Goal: Download file/media

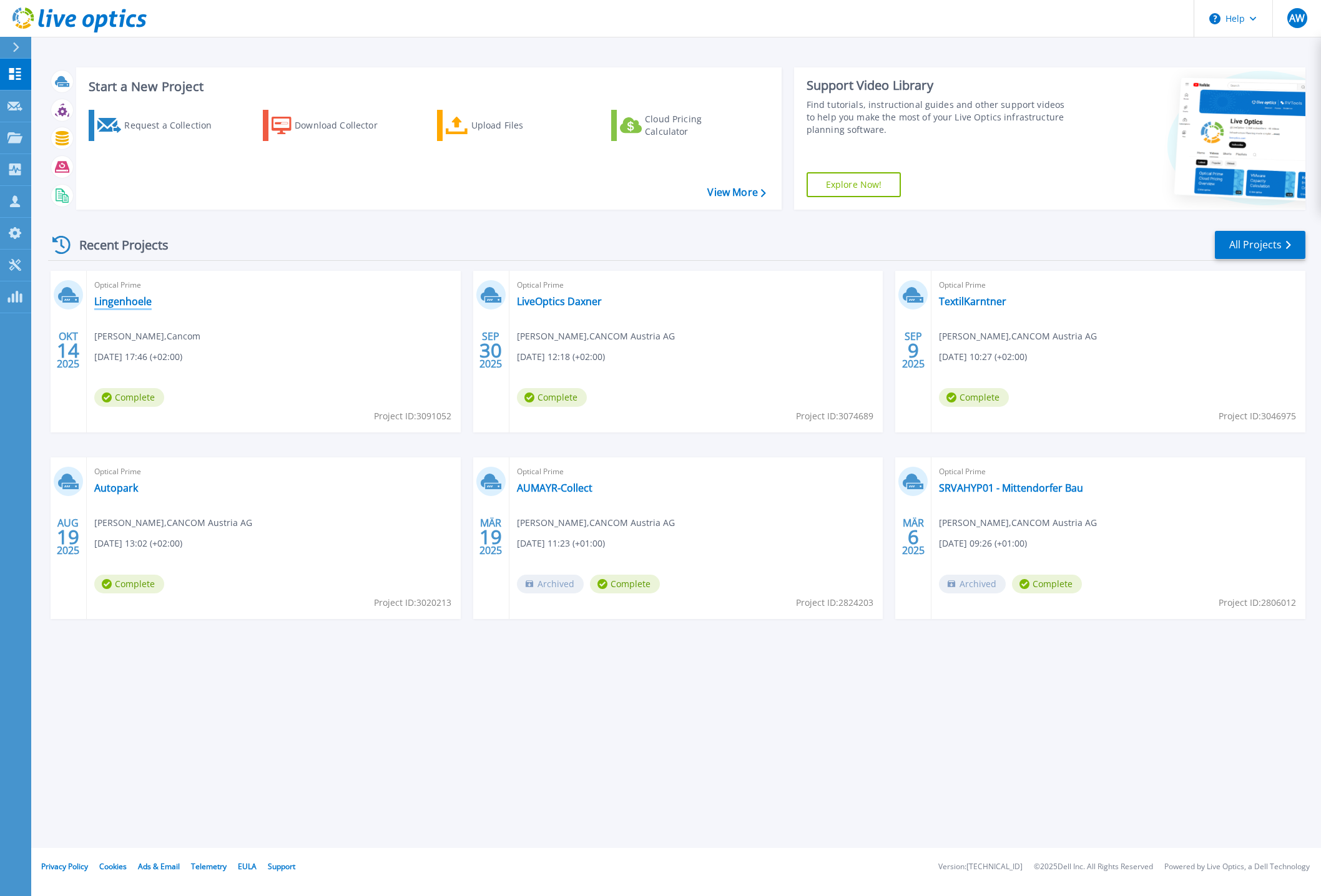
click at [115, 301] on link "Lingenhoele" at bounding box center [123, 301] width 57 height 12
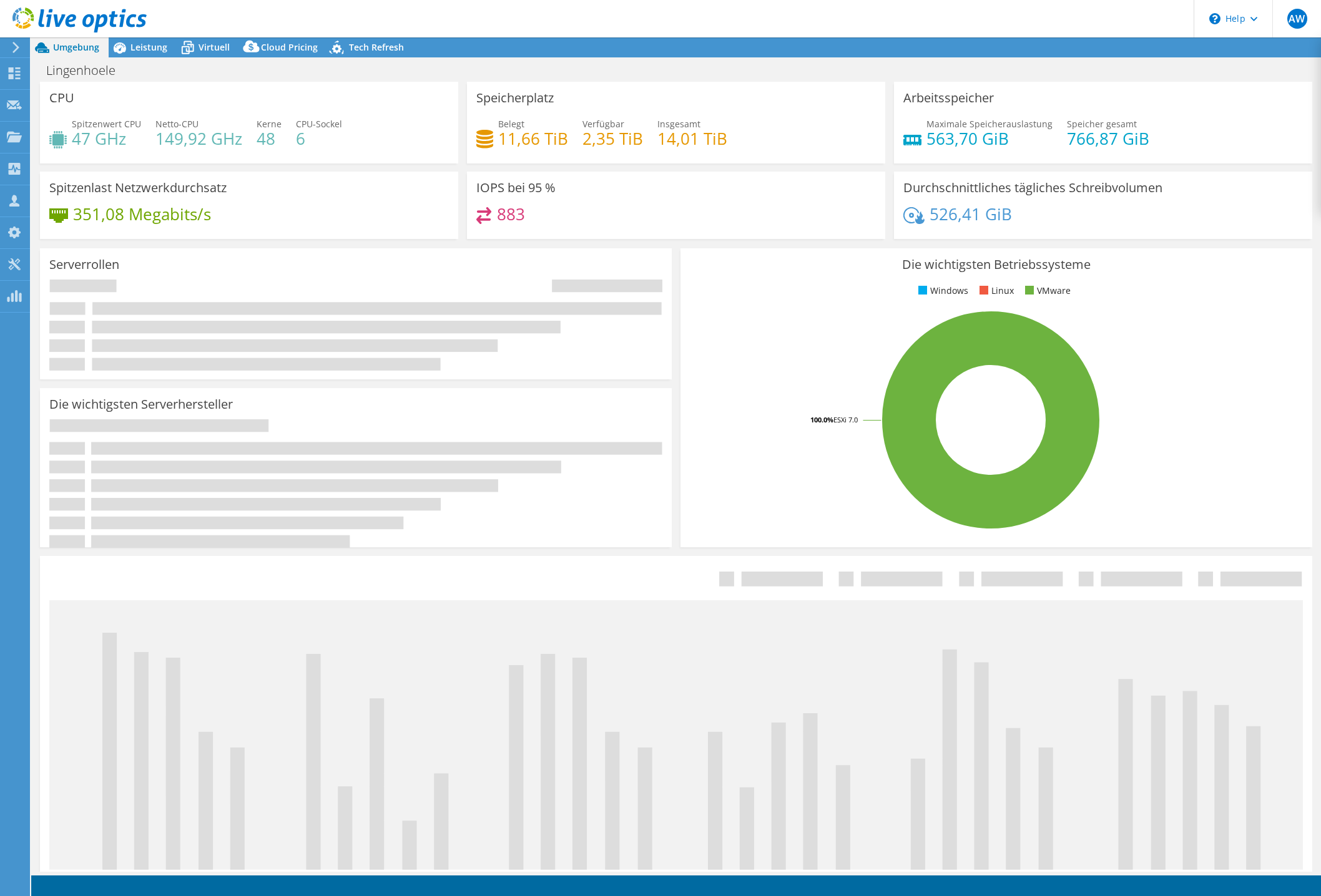
select select "USD"
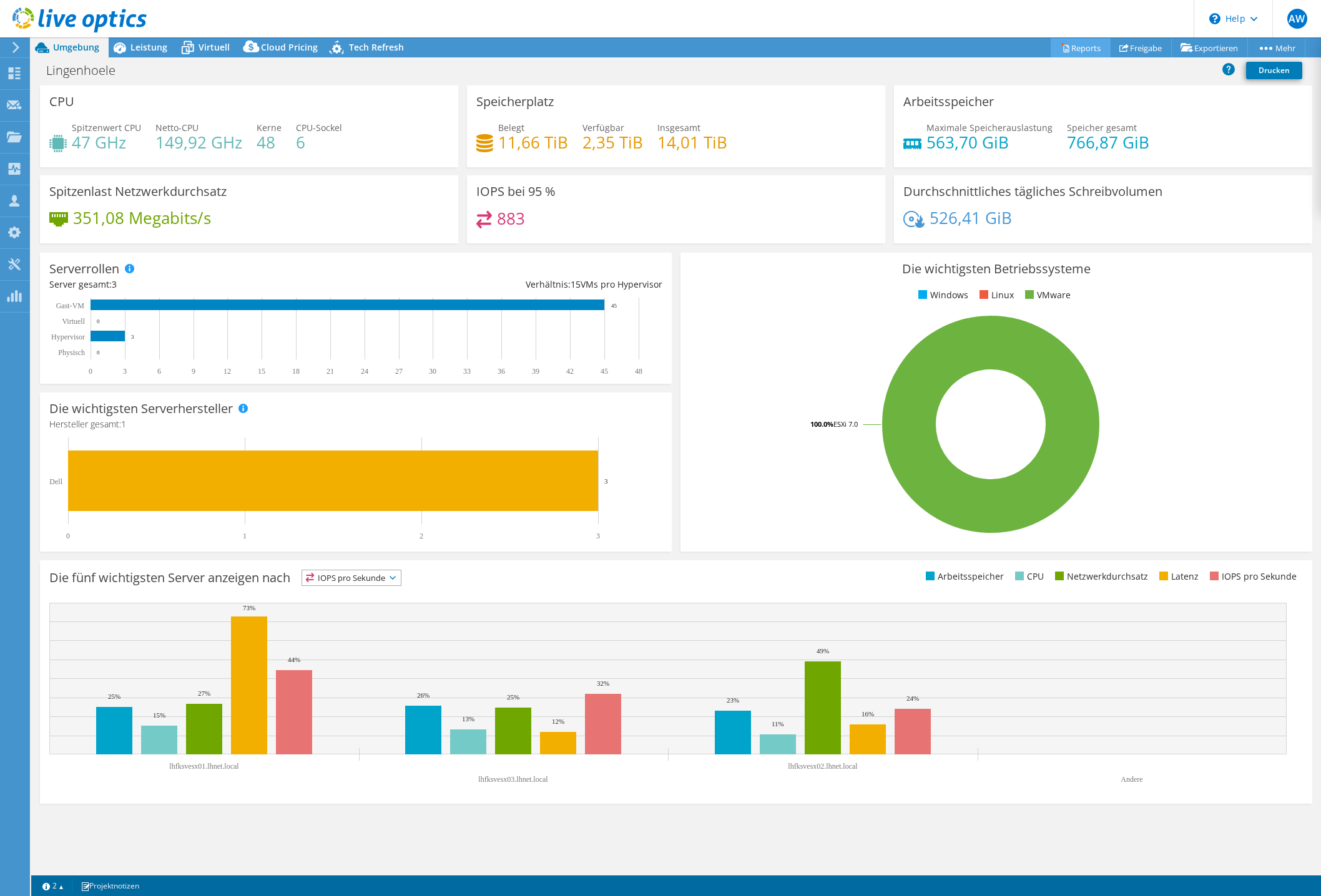
click at [1073, 50] on link "Reports" at bounding box center [1080, 47] width 60 height 19
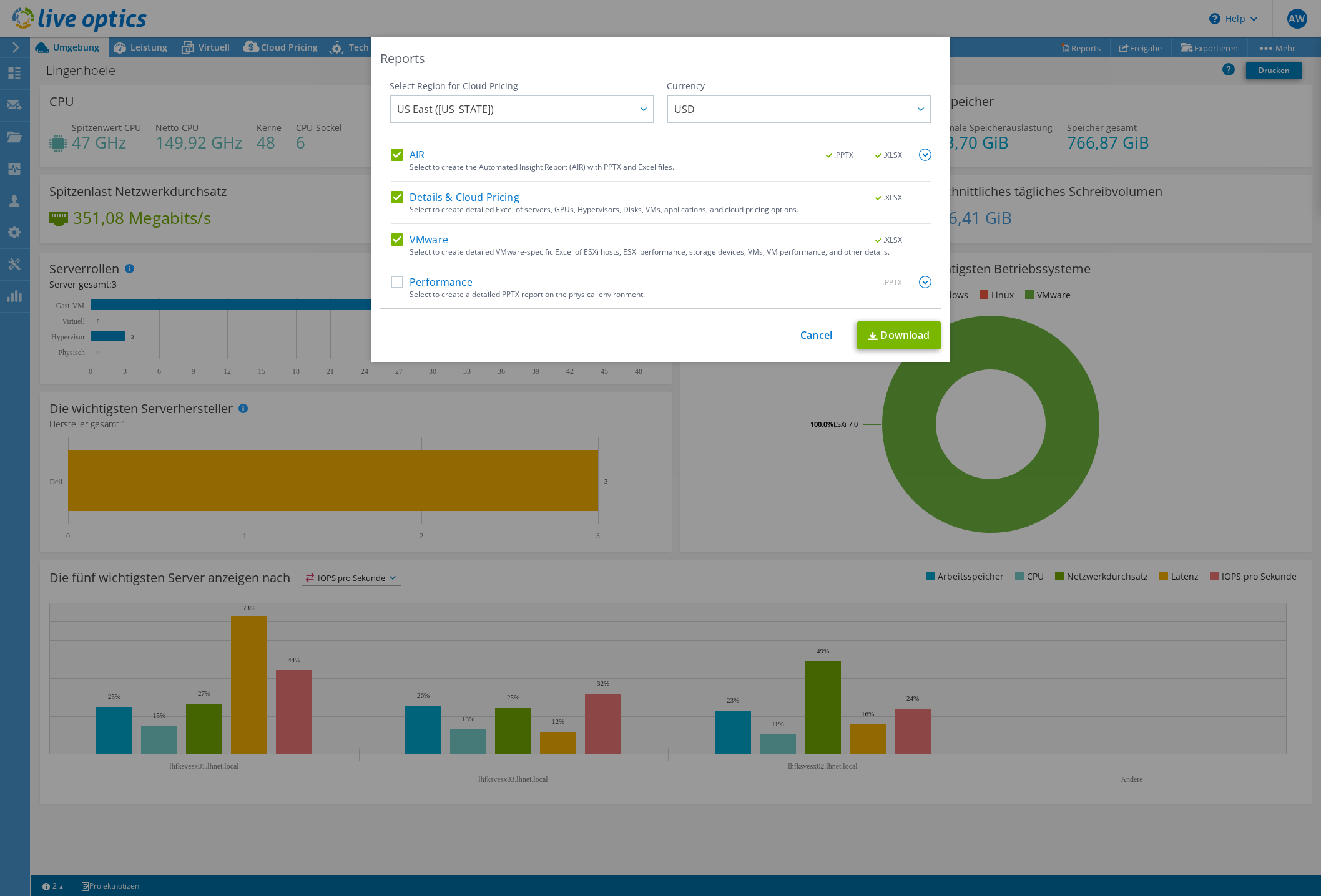
click at [395, 285] on label "Performance" at bounding box center [431, 282] width 82 height 12
click at [0, 0] on input "Performance" at bounding box center [0, 0] width 0 height 0
click at [674, 117] on span "USD" at bounding box center [684, 112] width 20 height 19
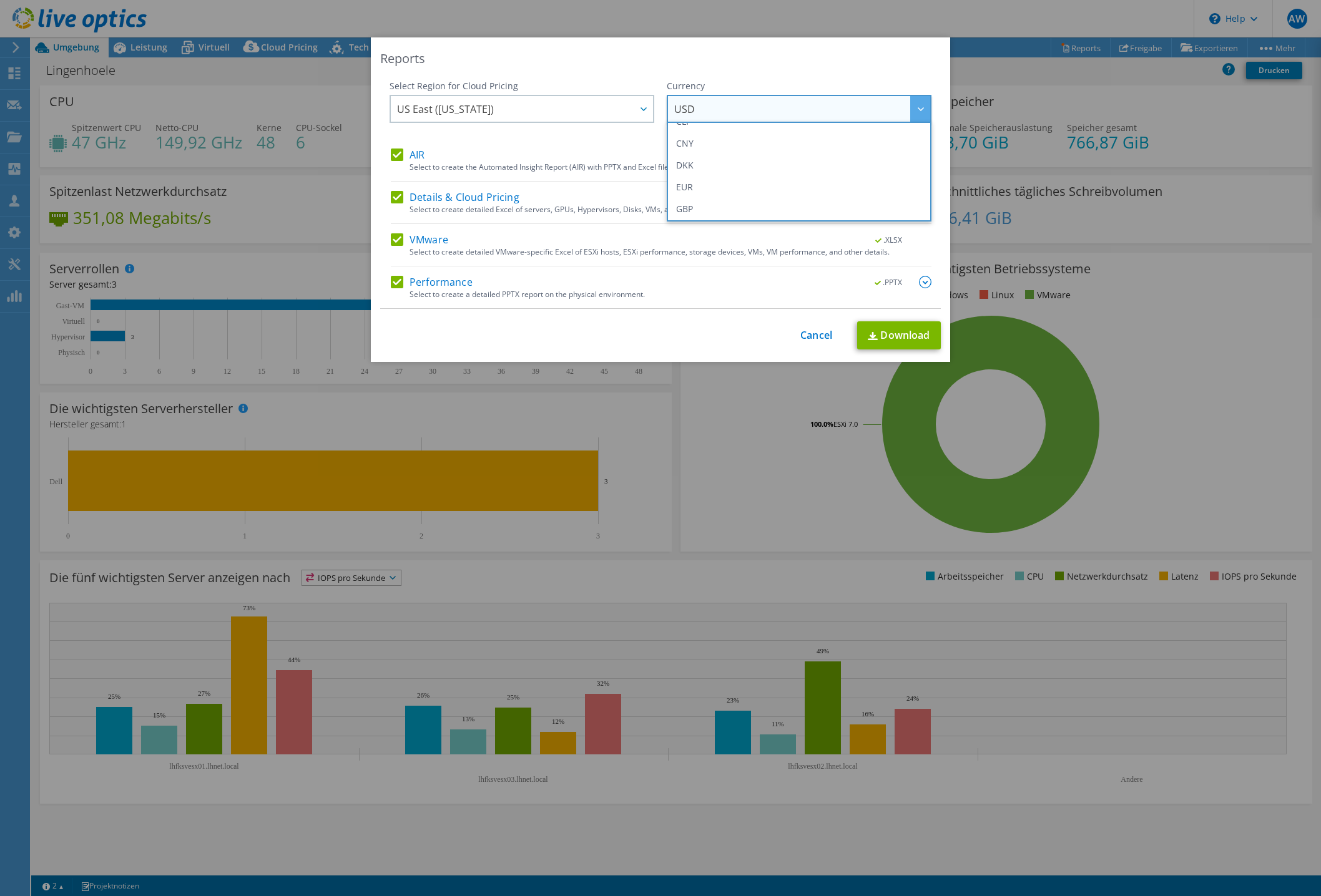
scroll to position [125, 0]
click at [703, 182] on li "EUR" at bounding box center [799, 185] width 259 height 22
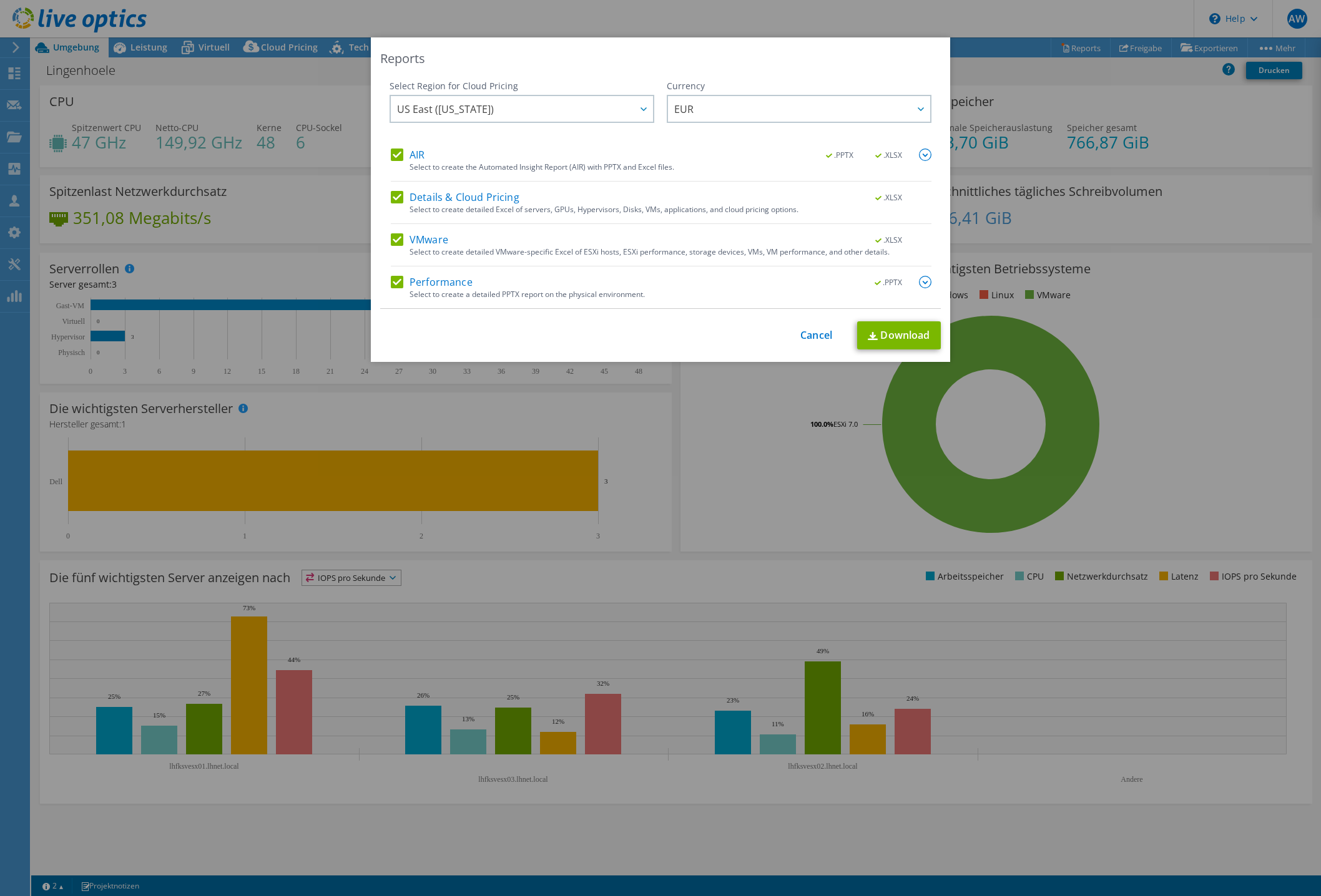
click at [513, 123] on div "US East (Virginia) Asia Pacific (Hong Kong) Asia Pacific (Mumbai) Asia Pacific …" at bounding box center [521, 111] width 265 height 32
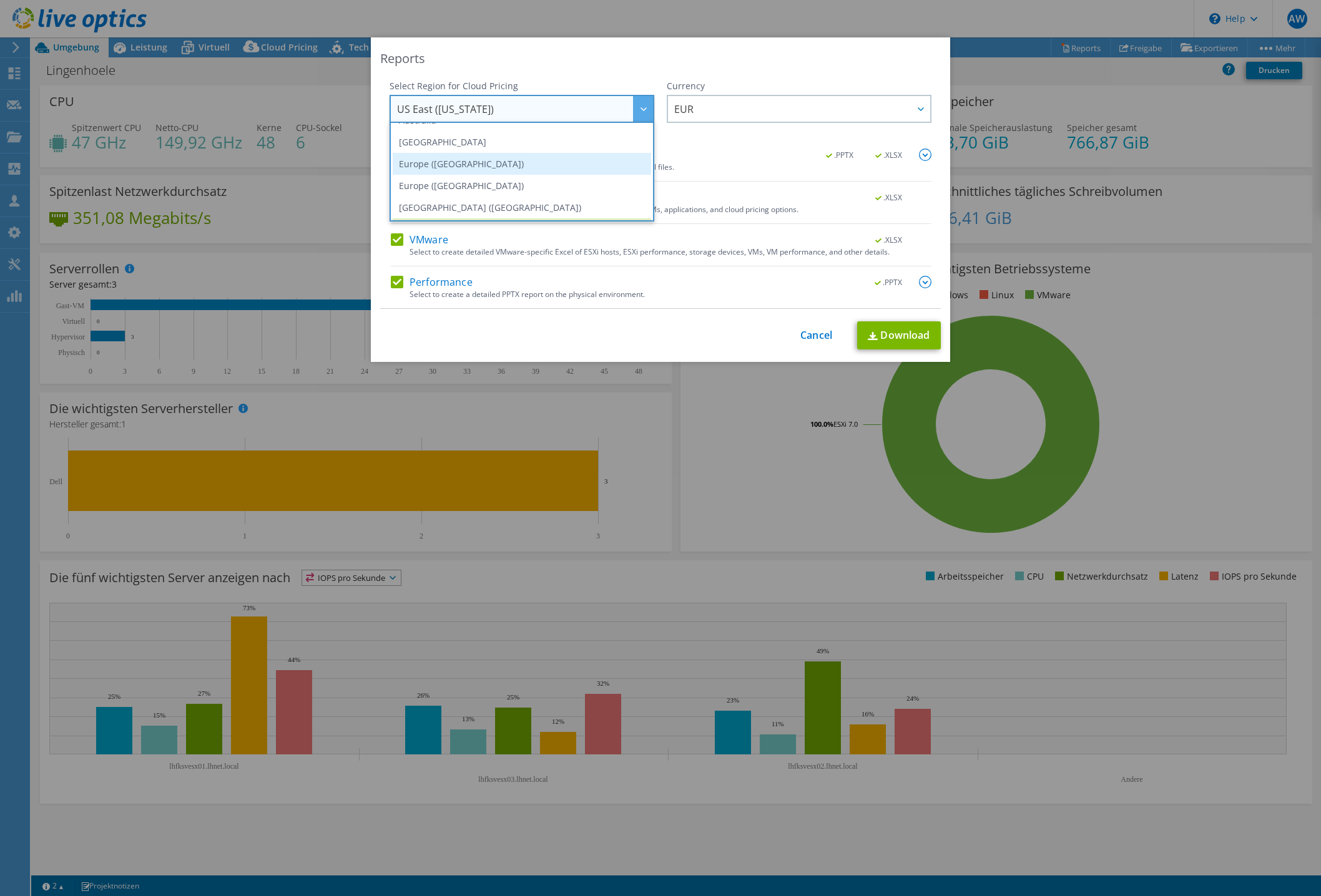
click at [475, 170] on li "Europe (Frankfurt)" at bounding box center [522, 163] width 259 height 22
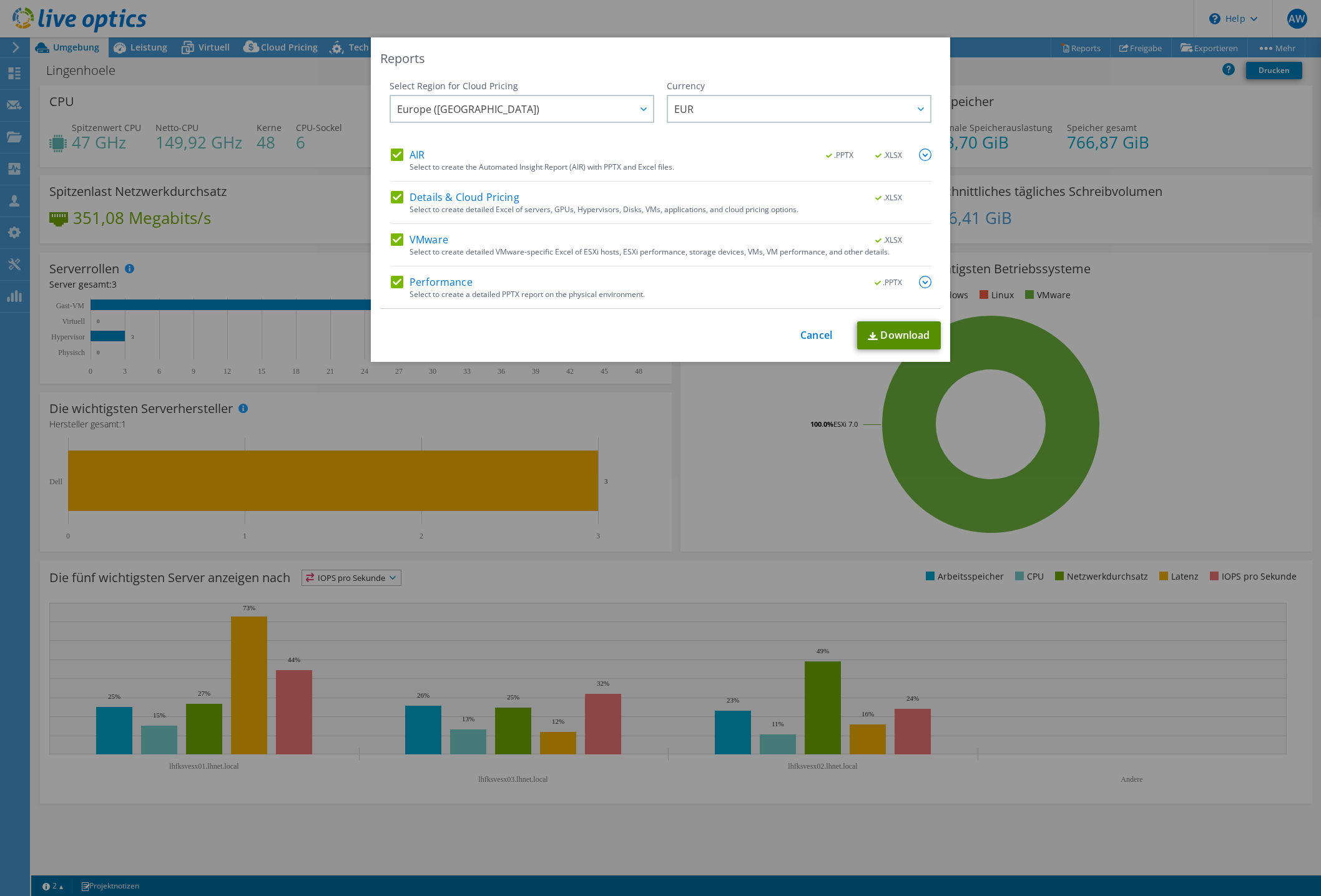
click at [891, 338] on link "Download" at bounding box center [898, 335] width 83 height 28
